Goal: Task Accomplishment & Management: Use online tool/utility

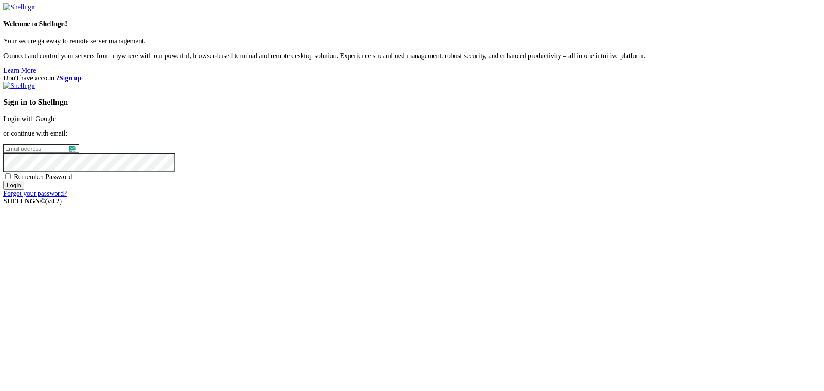
click at [470, 137] on p "or continue with email:" at bounding box center [411, 134] width 817 height 8
click at [56, 122] on link "Login with Google" at bounding box center [29, 118] width 52 height 7
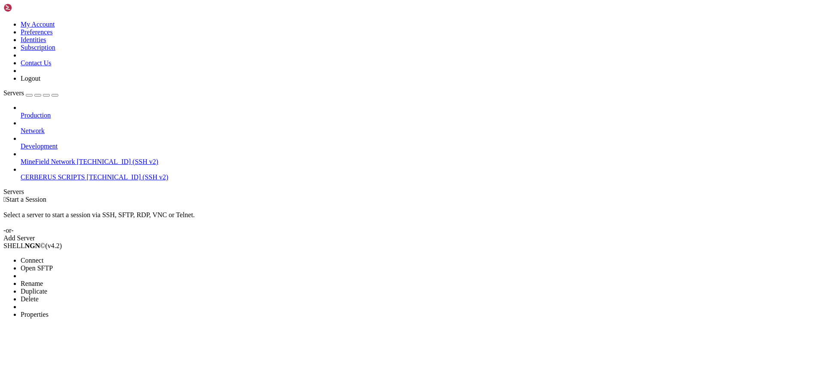
click at [59, 257] on li "Connect" at bounding box center [60, 261] width 78 height 8
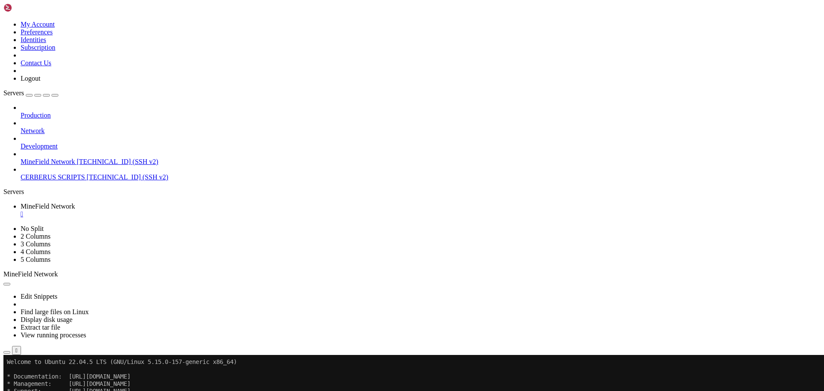
drag, startPoint x: 200, startPoint y: 480, endPoint x: 149, endPoint y: 541, distance: 79.6
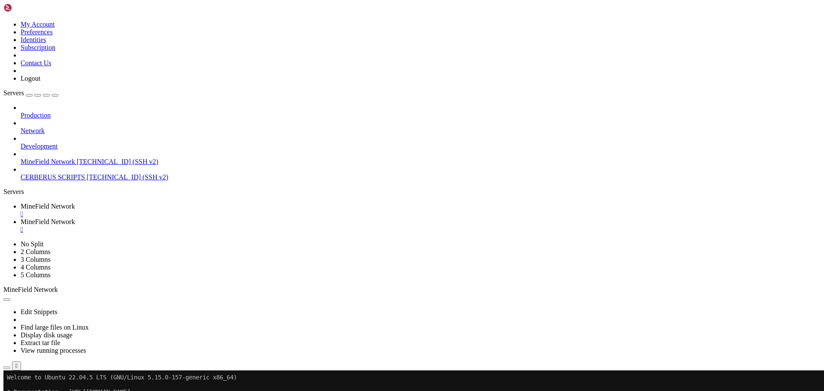
scroll to position [0, 0]
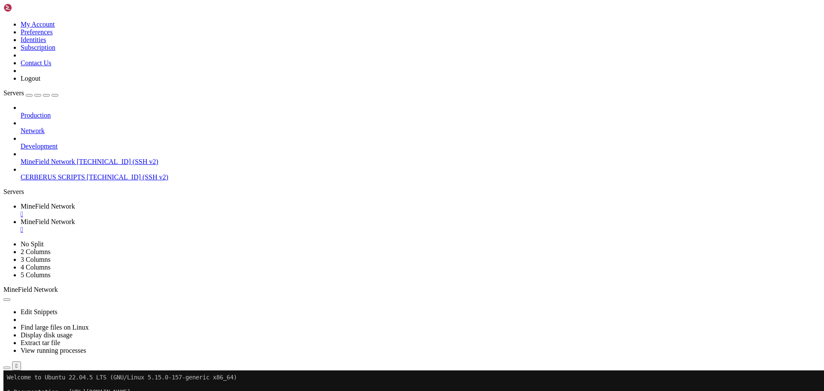
scroll to position [120, 0]
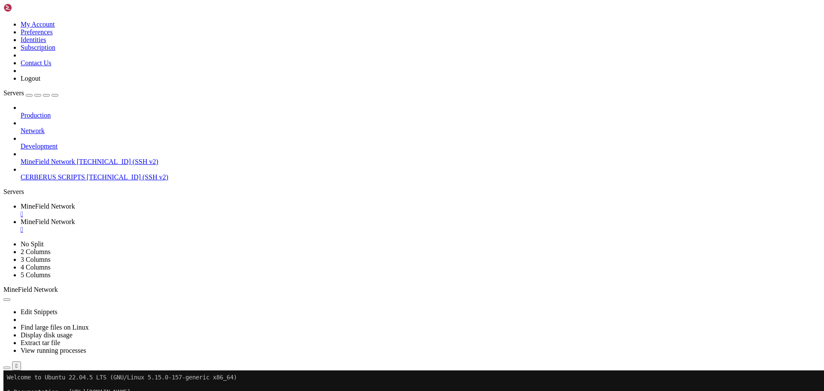
type input "/"
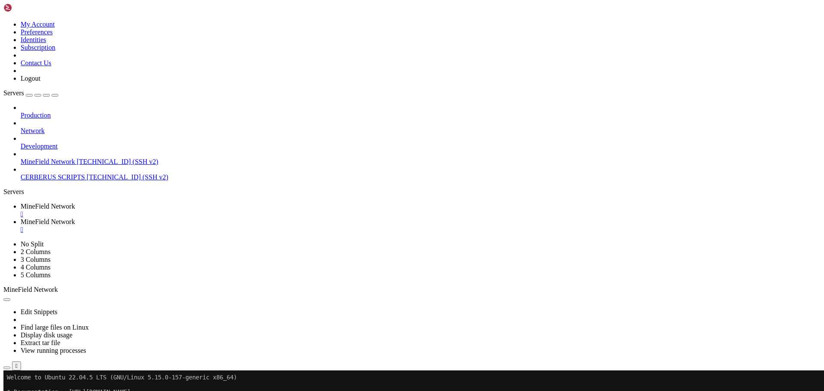
click at [75, 203] on span "MineField Network" at bounding box center [48, 206] width 55 height 7
drag, startPoint x: 182, startPoint y: 535, endPoint x: 378, endPoint y: 562, distance: 198.4
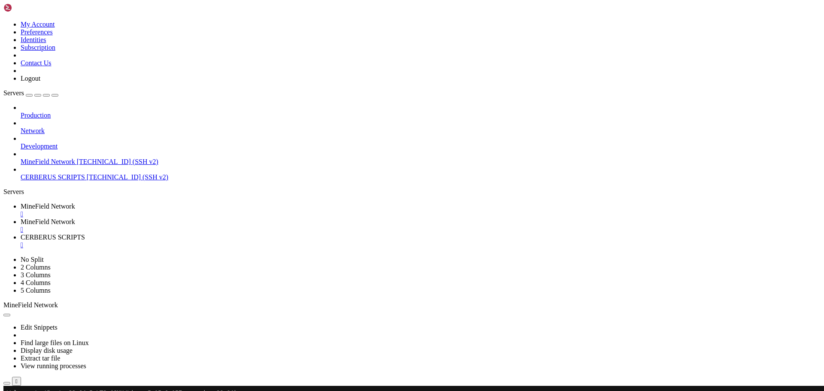
click at [182, 210] on div "" at bounding box center [421, 214] width 800 height 8
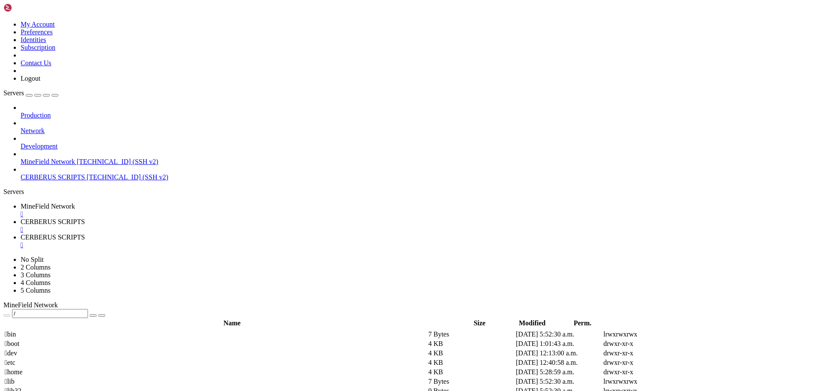
click at [179, 210] on div "" at bounding box center [421, 214] width 800 height 8
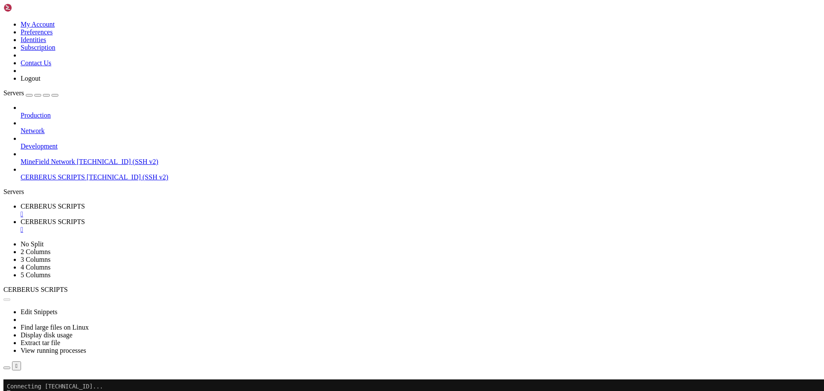
click at [179, 210] on div "" at bounding box center [421, 214] width 800 height 8
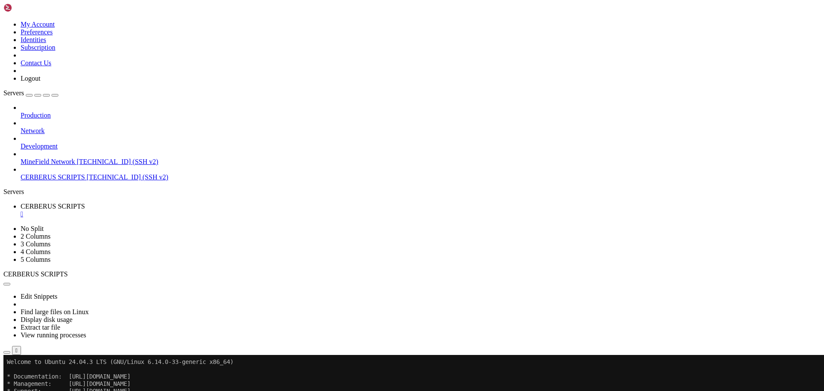
drag, startPoint x: 58, startPoint y: 483, endPoint x: 28, endPoint y: 532, distance: 57.0
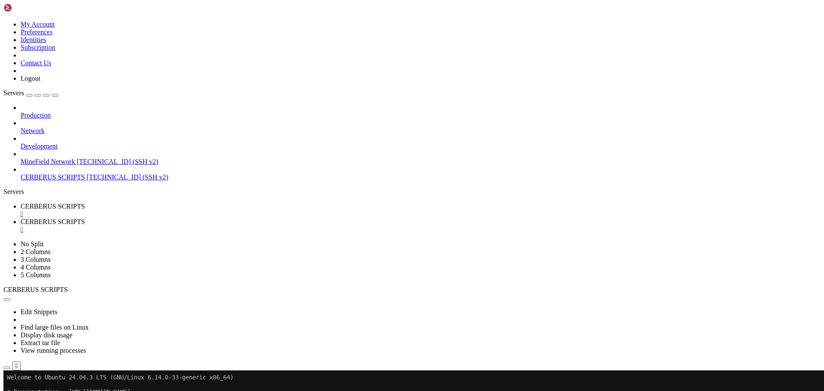
click at [85, 203] on span "CERBERUS SCRIPTS" at bounding box center [53, 206] width 64 height 7
drag, startPoint x: 225, startPoint y: 590, endPoint x: 102, endPoint y: 554, distance: 128.9
drag, startPoint x: 279, startPoint y: 435, endPoint x: 209, endPoint y: 559, distance: 142.6
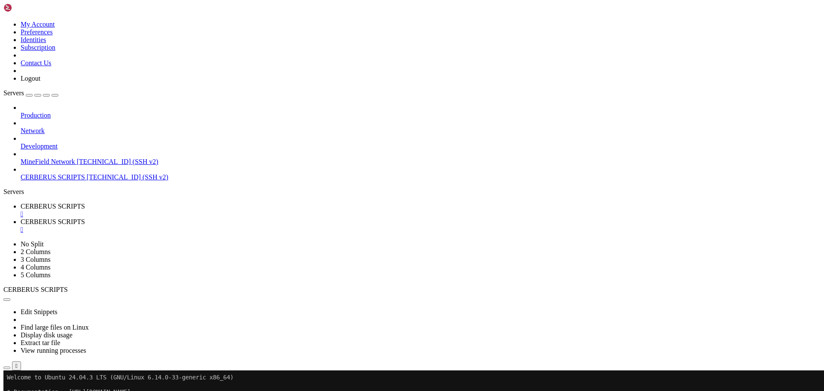
drag, startPoint x: 385, startPoint y: 530, endPoint x: 462, endPoint y: 530, distance: 77.3
drag, startPoint x: 412, startPoint y: 560, endPoint x: 341, endPoint y: 575, distance: 72.7
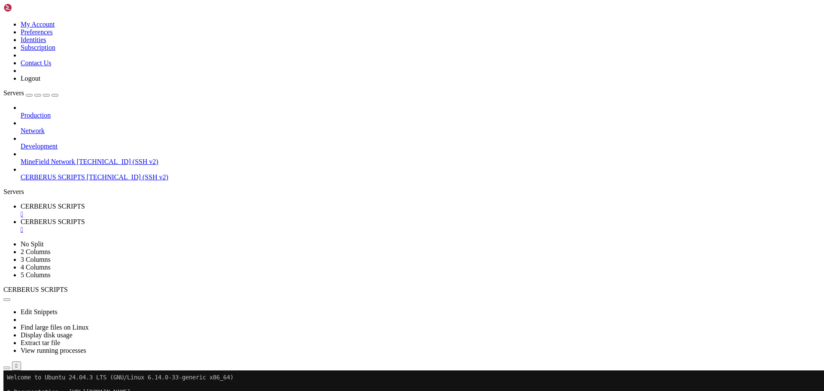
drag, startPoint x: 160, startPoint y: 585, endPoint x: 141, endPoint y: 589, distance: 19.3
drag, startPoint x: 164, startPoint y: 588, endPoint x: 92, endPoint y: 611, distance: 74.8
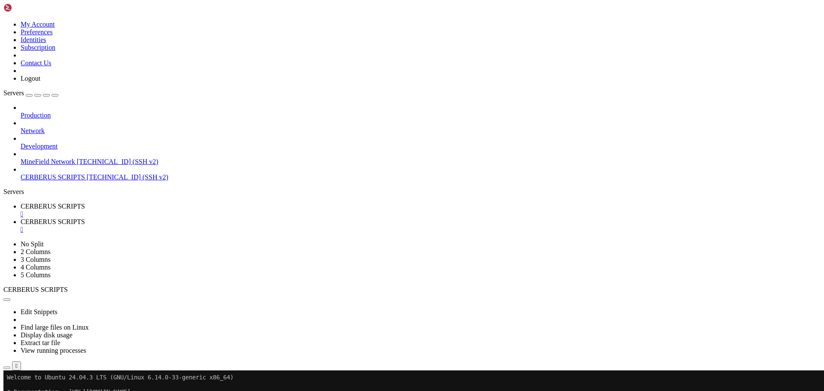
drag, startPoint x: 112, startPoint y: 229, endPoint x: 118, endPoint y: 227, distance: 5.8
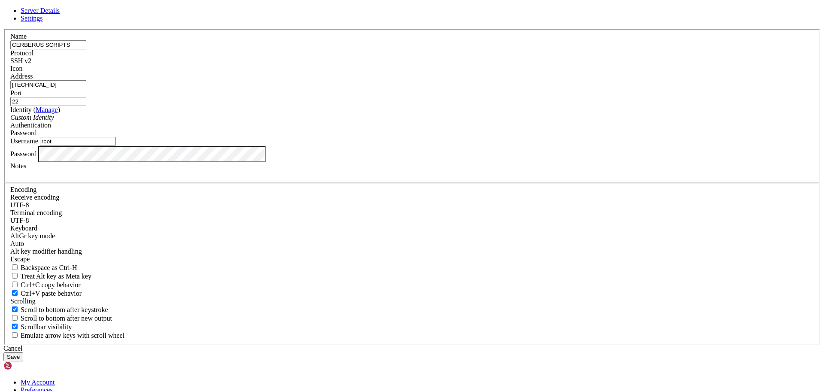
drag, startPoint x: 363, startPoint y: 148, endPoint x: 293, endPoint y: 145, distance: 70.5
click at [293, 89] on div "Address [TECHNICAL_ID]" at bounding box center [411, 81] width 803 height 17
click at [473, 345] on div "Cancel" at bounding box center [411, 349] width 817 height 8
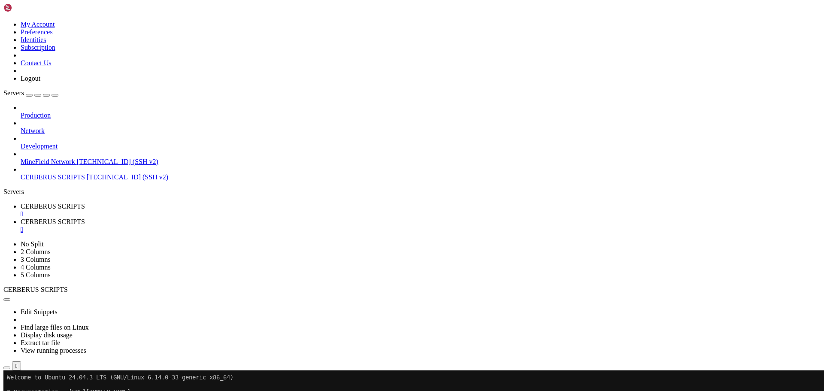
drag, startPoint x: 156, startPoint y: 556, endPoint x: 207, endPoint y: 623, distance: 84.2
drag, startPoint x: 163, startPoint y: 546, endPoint x: 349, endPoint y: 605, distance: 194.9
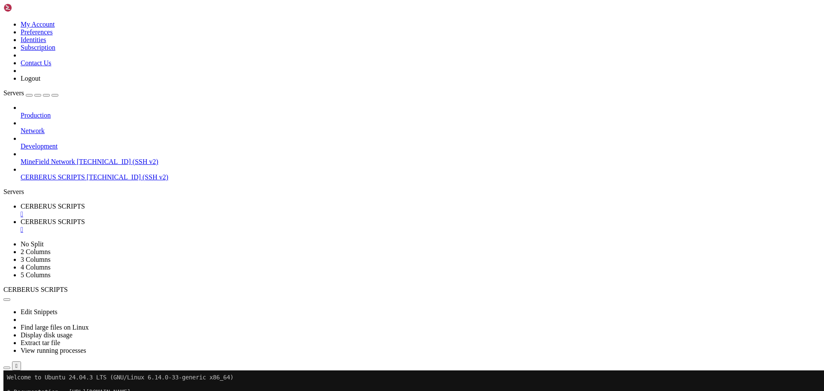
drag, startPoint x: 146, startPoint y: 541, endPoint x: 175, endPoint y: 628, distance: 91.3
drag, startPoint x: 97, startPoint y: 522, endPoint x: 133, endPoint y: 559, distance: 51.3
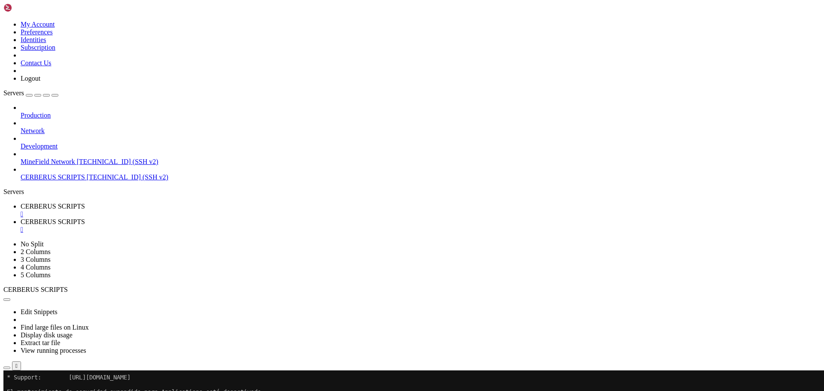
scroll to position [29, 0]
click at [37, 158] on span "MineField Network" at bounding box center [48, 161] width 55 height 7
click at [53, 158] on span "MineField Network" at bounding box center [48, 161] width 55 height 7
drag, startPoint x: 83, startPoint y: 436, endPoint x: 143, endPoint y: 583, distance: 158.4
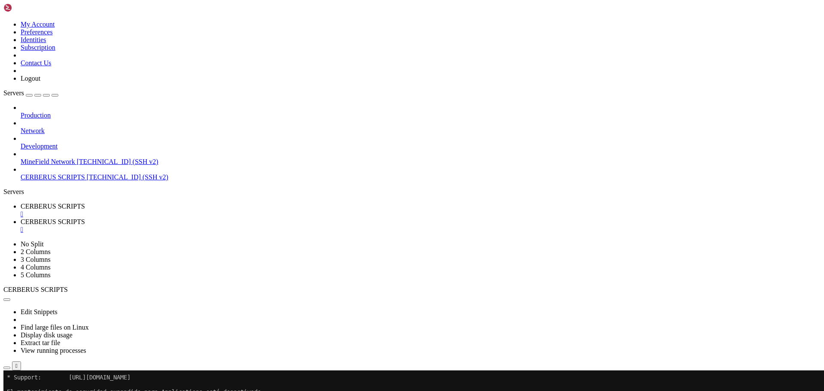
drag, startPoint x: 170, startPoint y: 620, endPoint x: 161, endPoint y: 620, distance: 8.2
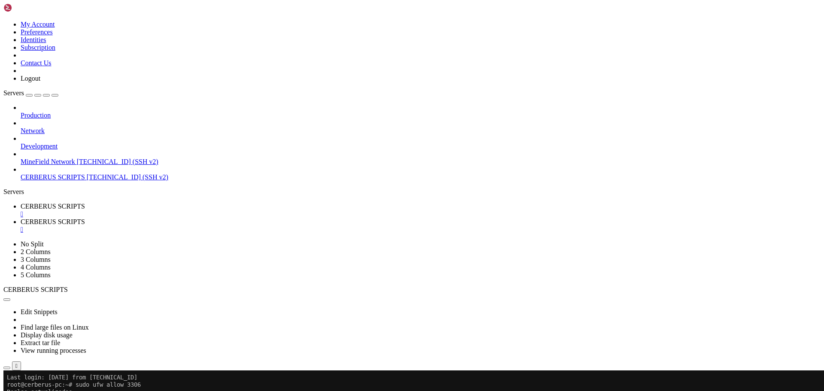
drag, startPoint x: 152, startPoint y: 549, endPoint x: 125, endPoint y: 609, distance: 65.7
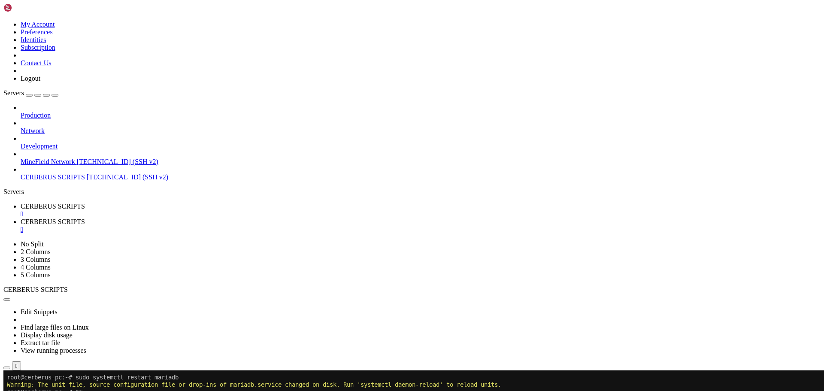
drag, startPoint x: 139, startPoint y: 562, endPoint x: 215, endPoint y: 648, distance: 114.9
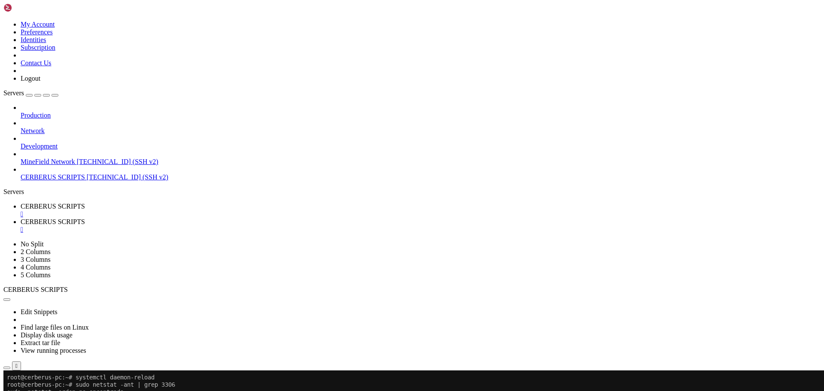
drag, startPoint x: 221, startPoint y: 530, endPoint x: 201, endPoint y: 533, distance: 20.3
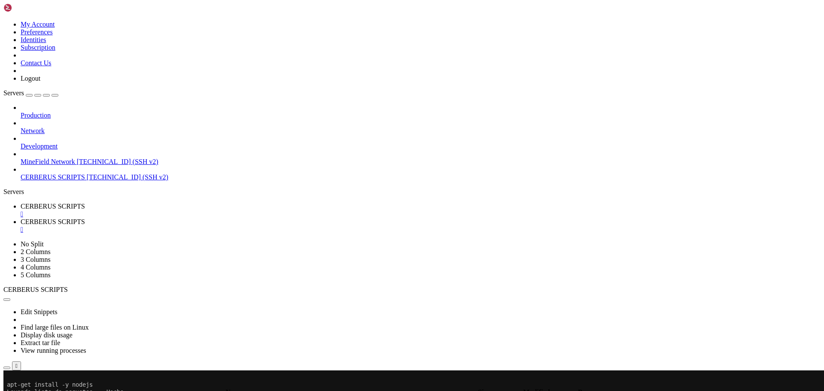
scroll to position [66, 0]
drag, startPoint x: 120, startPoint y: 524, endPoint x: 92, endPoint y: 526, distance: 27.9
drag, startPoint x: 197, startPoint y: 682, endPoint x: 102, endPoint y: 680, distance: 94.9
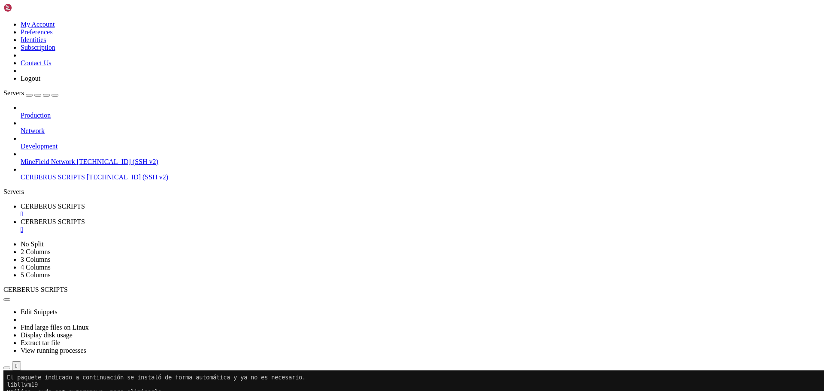
drag, startPoint x: 132, startPoint y: 700, endPoint x: 351, endPoint y: 670, distance: 220.9
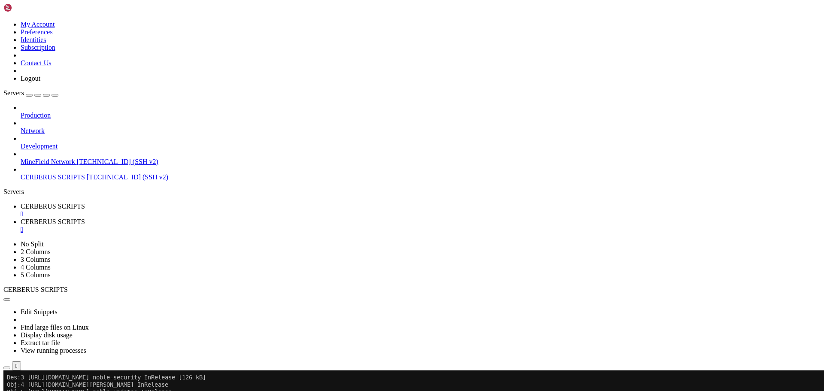
scroll to position [190, 0]
drag, startPoint x: 303, startPoint y: 631, endPoint x: 240, endPoint y: 612, distance: 66.0
drag, startPoint x: 166, startPoint y: 584, endPoint x: 134, endPoint y: 585, distance: 31.8
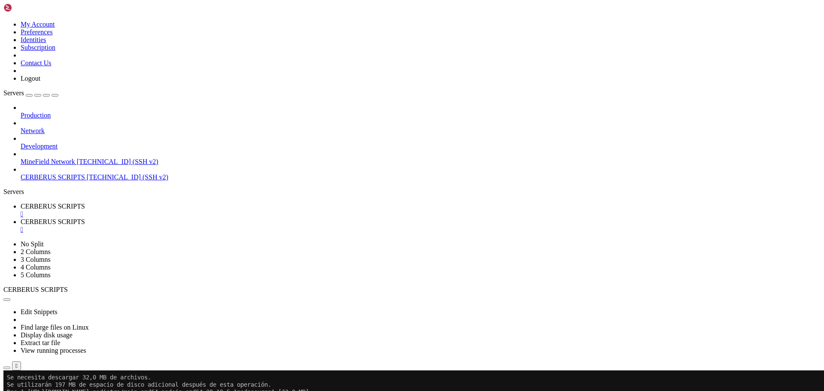
drag, startPoint x: 217, startPoint y: 606, endPoint x: 99, endPoint y: 581, distance: 120.2
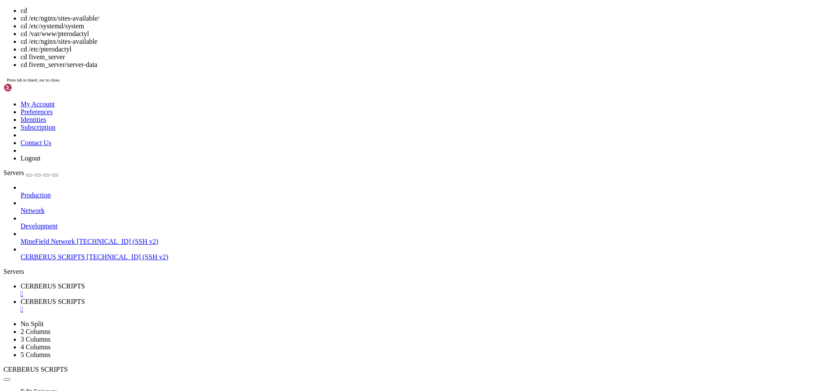
scroll to position [3349, 0]
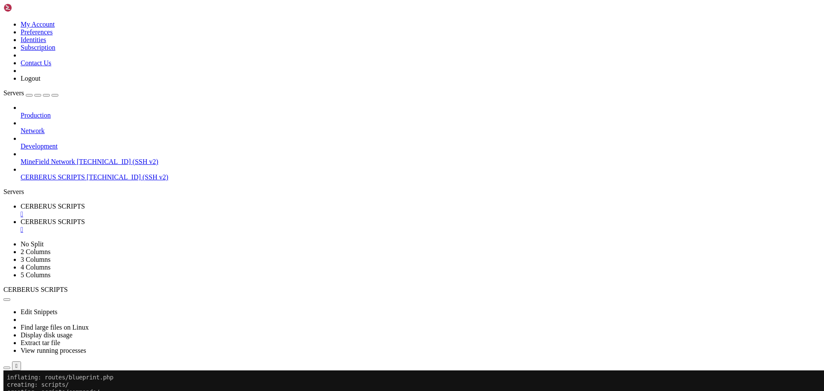
drag, startPoint x: 170, startPoint y: 538, endPoint x: 129, endPoint y: 602, distance: 76.3
drag, startPoint x: 159, startPoint y: 592, endPoint x: 116, endPoint y: 632, distance: 58.6
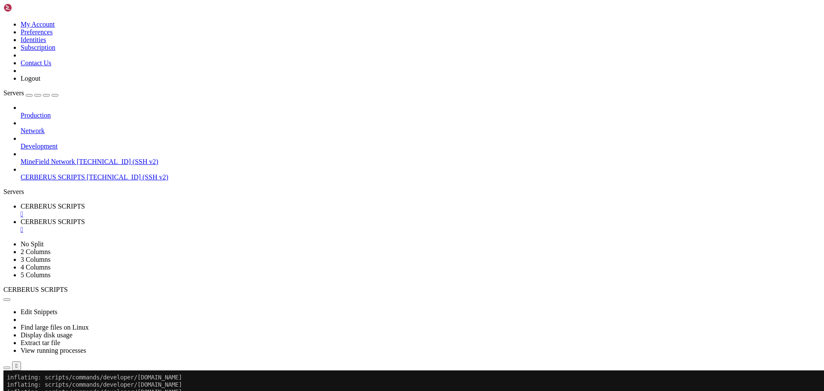
drag, startPoint x: 240, startPoint y: 564, endPoint x: 155, endPoint y: 608, distance: 95.8
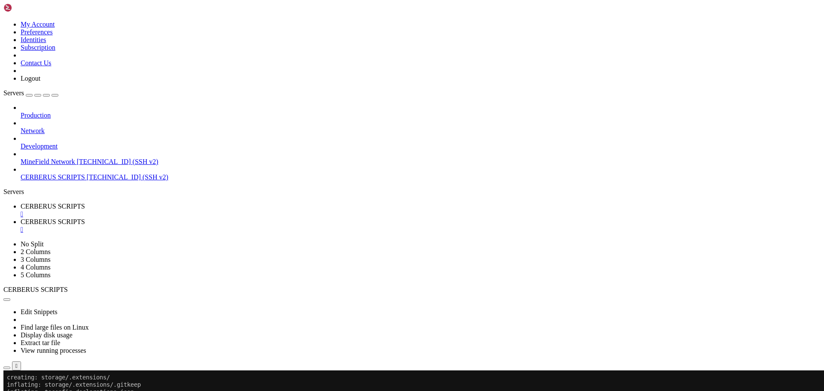
drag, startPoint x: 120, startPoint y: 535, endPoint x: 130, endPoint y: 617, distance: 82.2
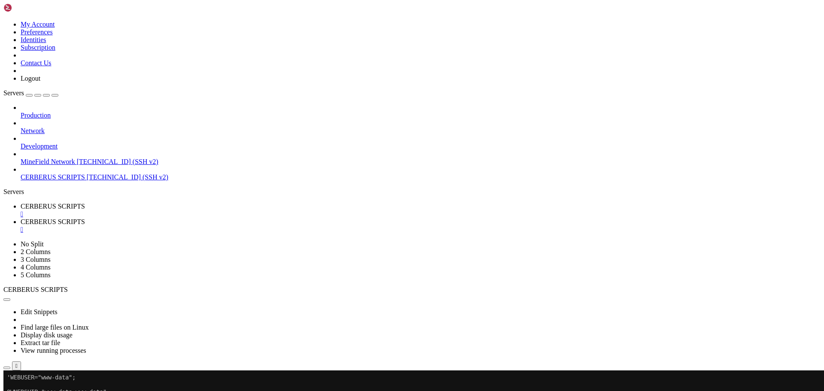
drag, startPoint x: 88, startPoint y: 553, endPoint x: 233, endPoint y: 652, distance: 175.7
drag, startPoint x: 161, startPoint y: 556, endPoint x: 195, endPoint y: 616, distance: 68.6
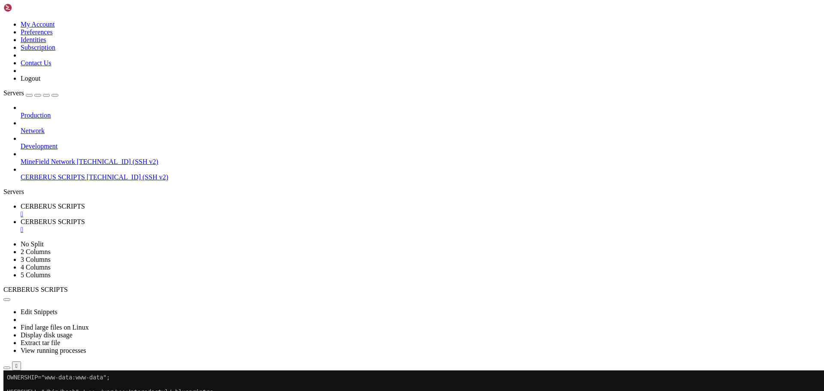
scroll to position [3706, 0]
drag, startPoint x: 257, startPoint y: 571, endPoint x: 173, endPoint y: 604, distance: 90.5
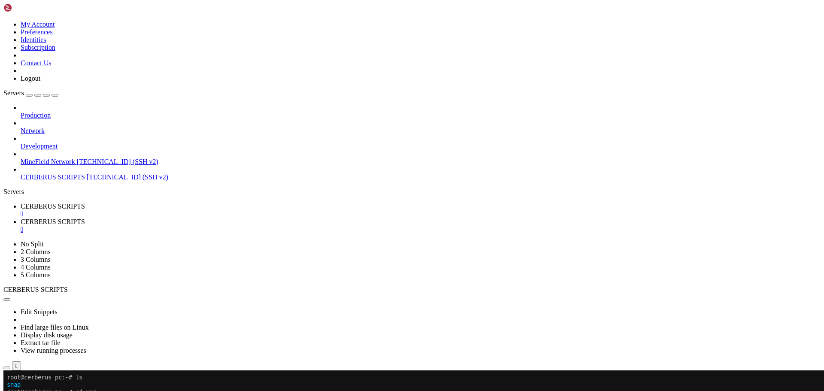
scroll to position [3772, 0]
drag, startPoint x: 218, startPoint y: 573, endPoint x: 157, endPoint y: 648, distance: 97.1
drag, startPoint x: 101, startPoint y: 524, endPoint x: 58, endPoint y: 626, distance: 110.6
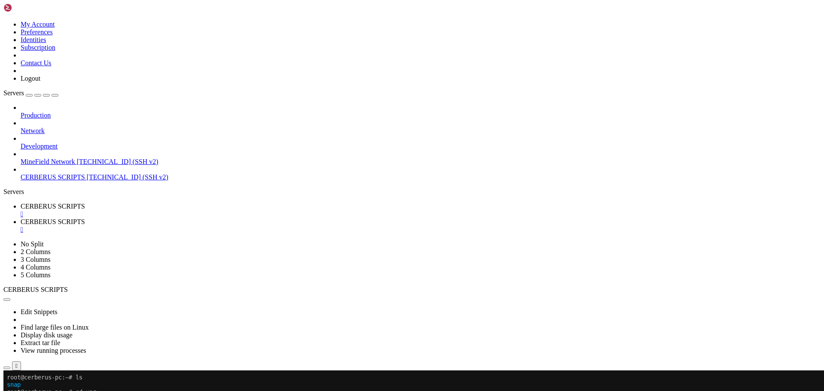
drag, startPoint x: 144, startPoint y: 557, endPoint x: 151, endPoint y: 666, distance: 108.8
drag, startPoint x: 133, startPoint y: 563, endPoint x: 105, endPoint y: 638, distance: 80.1
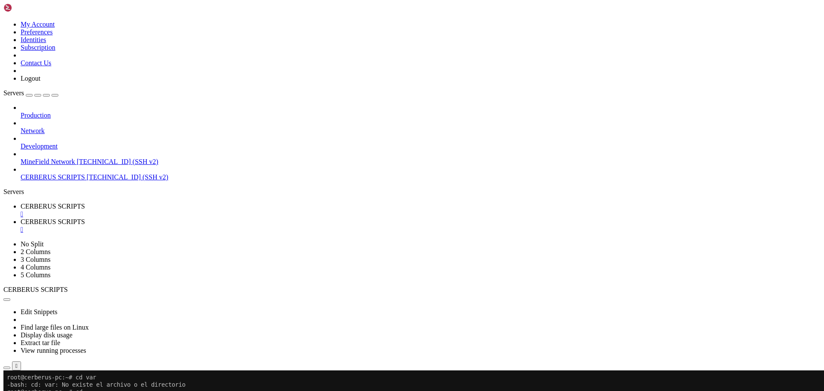
scroll to position [3787, 0]
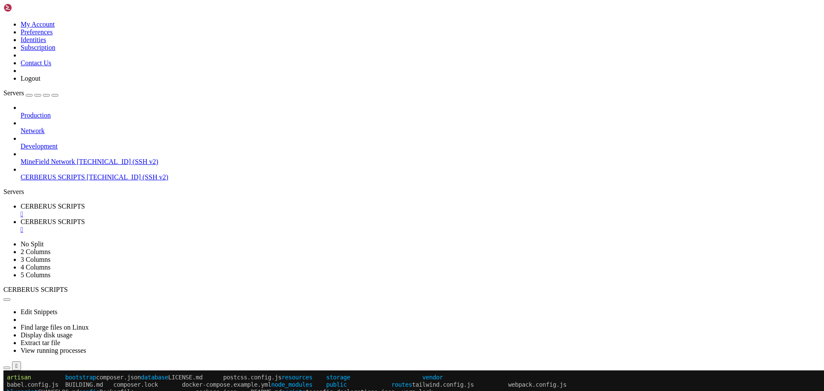
scroll to position [3845, 0]
drag, startPoint x: 135, startPoint y: 521, endPoint x: 128, endPoint y: 562, distance: 41.3
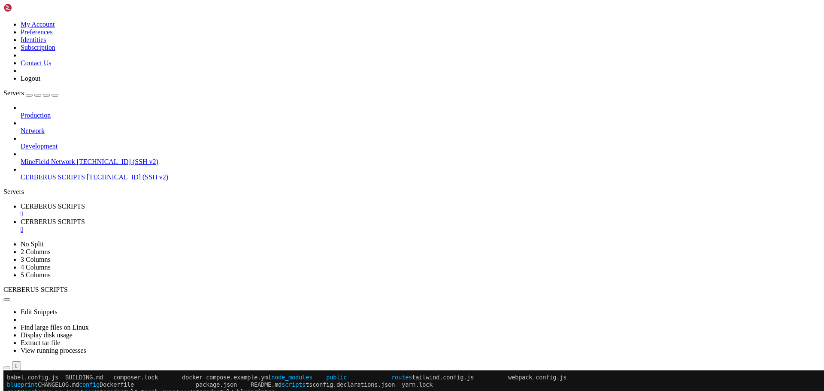
drag, startPoint x: 114, startPoint y: 587, endPoint x: 101, endPoint y: 663, distance: 77.5
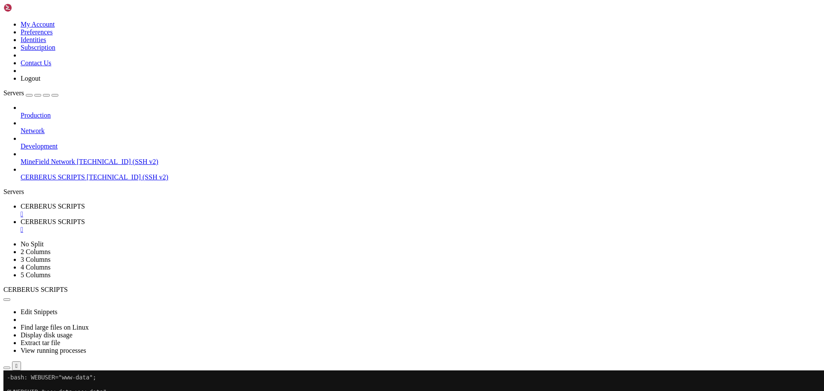
scroll to position [3940, 0]
click at [21, 218] on icon at bounding box center [21, 221] width 0 height 7
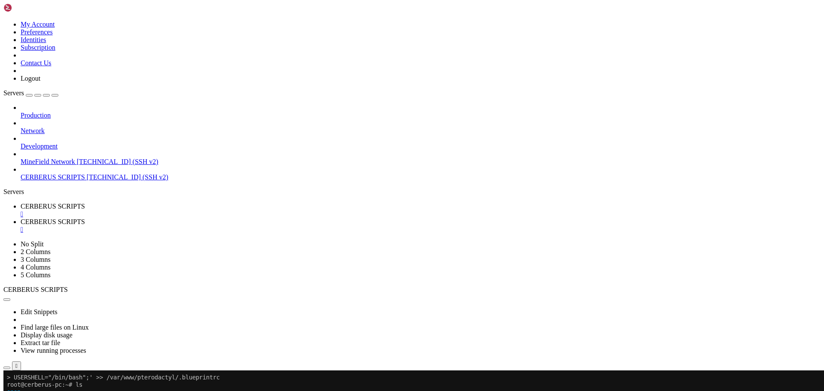
type input "/var/www/pterodactyl"
click at [126, 203] on link "CERBERUS SCRIPTS " at bounding box center [421, 210] width 800 height 15
drag, startPoint x: 193, startPoint y: 568, endPoint x: 350, endPoint y: 613, distance: 163.7
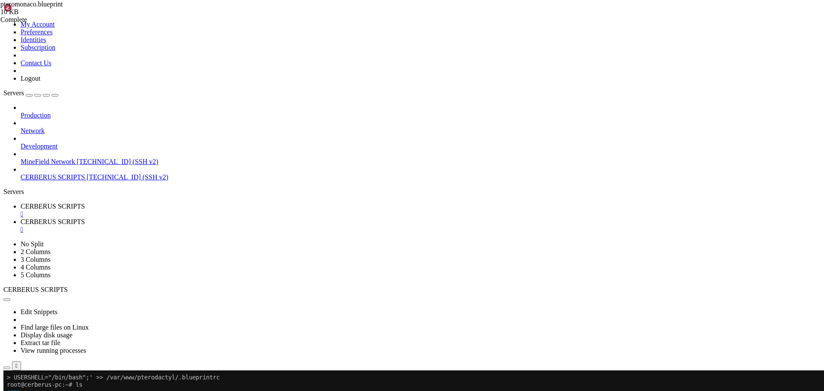
click at [85, 218] on span "CERBERUS SCRIPTS" at bounding box center [53, 221] width 64 height 7
